Goal: Transaction & Acquisition: Purchase product/service

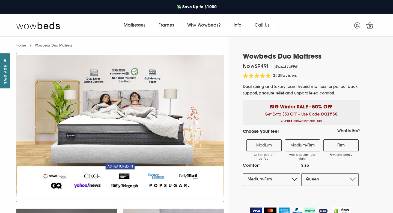
select select "Medium-Firm"
select select "Queen"
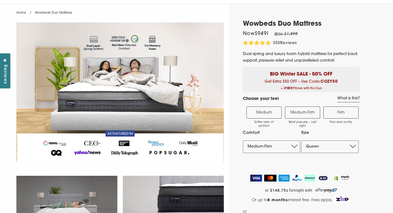
scroll to position [33, 0]
click at [259, 114] on label "Medium Softer side of perfect" at bounding box center [264, 112] width 35 height 12
click at [0, 0] on input "Medium Softer side of perfect" at bounding box center [0, 0] width 0 height 0
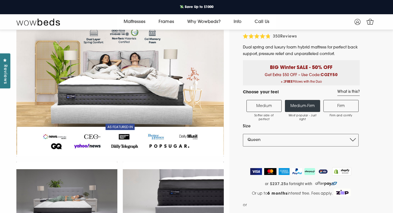
scroll to position [0, 0]
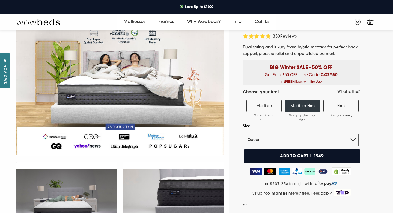
click at [259, 105] on label "Medium Softer side of perfect" at bounding box center [264, 106] width 35 height 12
click at [0, 0] on input "Medium Softer side of perfect" at bounding box center [0, 0] width 0 height 0
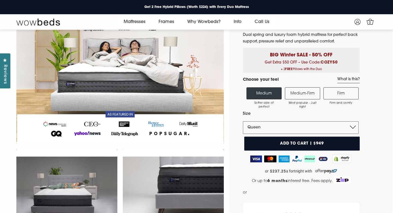
scroll to position [56, 0]
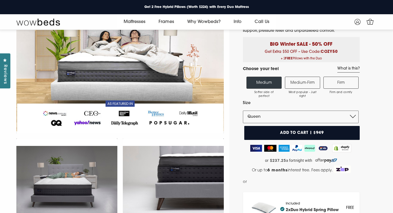
click at [293, 135] on button "Add to cart | $949" at bounding box center [303, 133] width 116 height 14
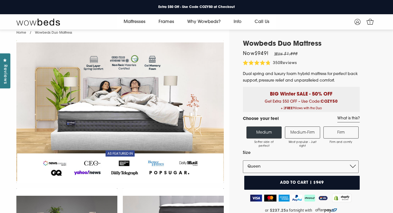
scroll to position [0, 0]
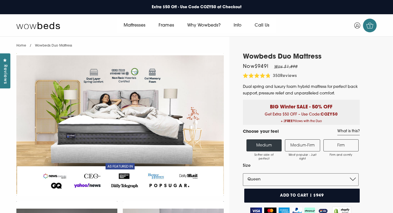
click at [372, 27] on span "1" at bounding box center [370, 26] width 5 height 5
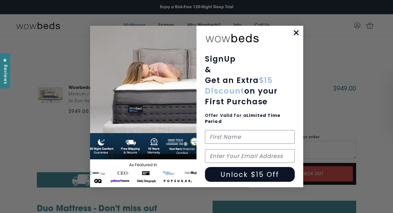
click at [134, 46] on img "POPUP Form" at bounding box center [143, 106] width 107 height 161
click at [296, 31] on icon "Close dialog" at bounding box center [297, 33] width 4 height 4
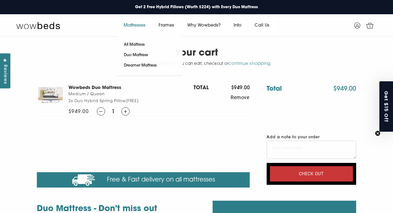
click at [134, 25] on link "Mattresses" at bounding box center [134, 25] width 35 height 15
click at [133, 45] on link "All Mattress" at bounding box center [134, 45] width 34 height 10
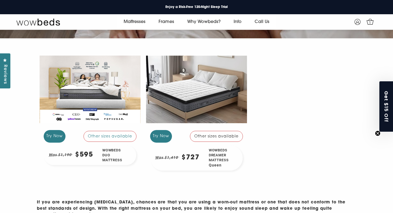
click at [203, 86] on div at bounding box center [196, 89] width 101 height 76
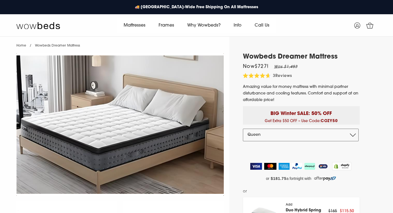
select select "Queen"
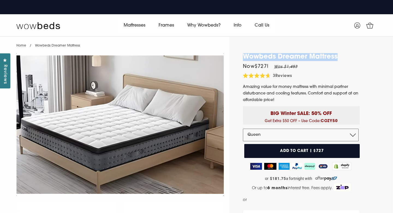
drag, startPoint x: 244, startPoint y: 57, endPoint x: 342, endPoint y: 57, distance: 97.8
click at [342, 57] on h1 "Wowbeds Dreamer Mattress" at bounding box center [301, 57] width 117 height 8
copy h1 "Wowbeds Dreamer Mattress"
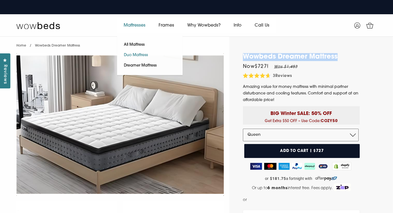
click at [134, 55] on link "Duo Mattress" at bounding box center [136, 55] width 38 height 10
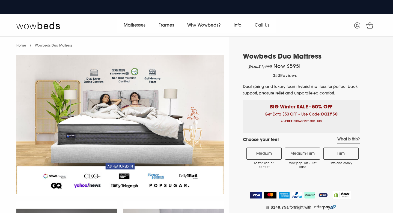
select select "Medium-Firm"
select select "Queen"
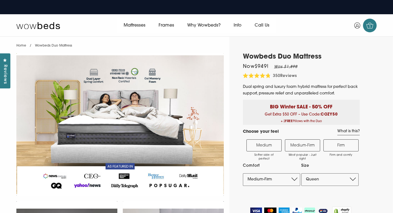
click at [370, 25] on span "1" at bounding box center [370, 26] width 5 height 5
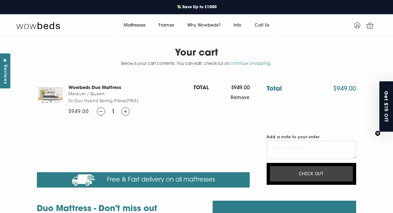
click at [303, 177] on input "Check out" at bounding box center [311, 173] width 83 height 15
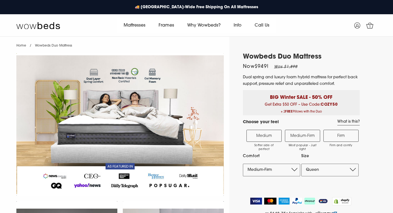
select select "Medium-Firm"
select select "Queen"
